Goal: Book appointment/travel/reservation

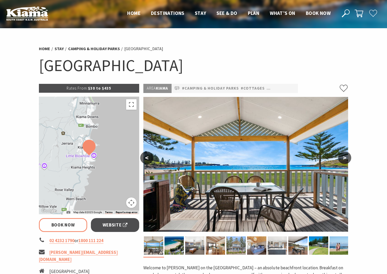
select select "3"
select select "2"
click at [68, 222] on link "Book Now" at bounding box center [63, 225] width 48 height 14
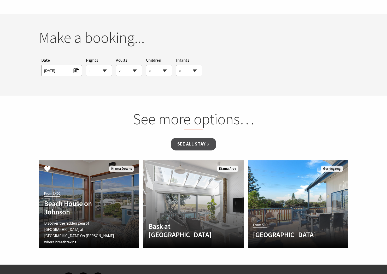
scroll to position [474, 0]
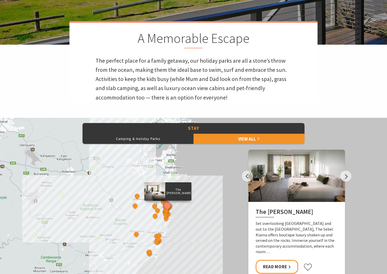
scroll to position [189, 0]
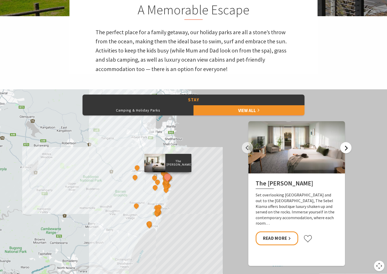
click at [345, 147] on button "Next" at bounding box center [345, 147] width 11 height 11
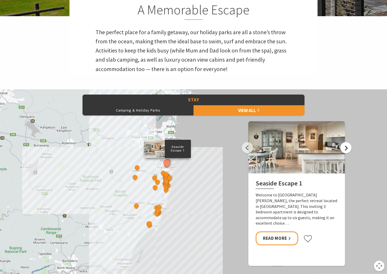
click at [346, 147] on button "Next" at bounding box center [345, 147] width 11 height 11
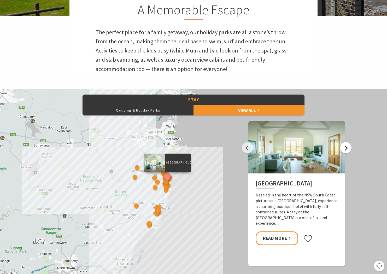
click at [346, 147] on button "Next" at bounding box center [345, 147] width 11 height 11
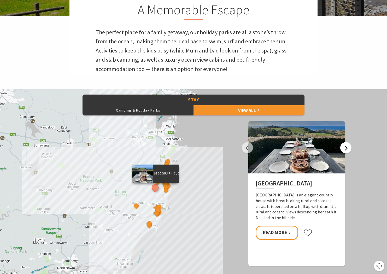
click at [346, 147] on button "Next" at bounding box center [345, 147] width 11 height 11
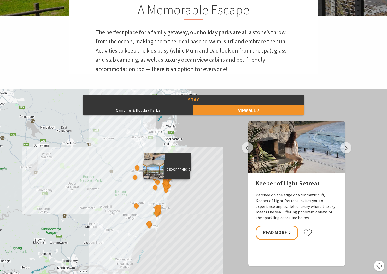
click at [170, 186] on div "[GEOGRAPHIC_DATA]" at bounding box center [167, 184] width 8 height 8
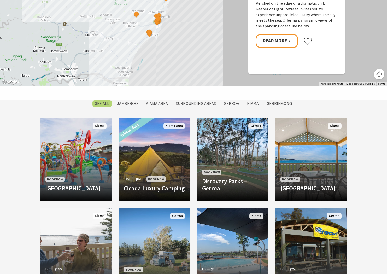
scroll to position [407, 0]
